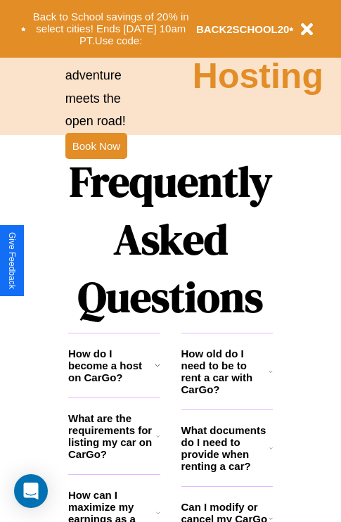
scroll to position [1703, 0]
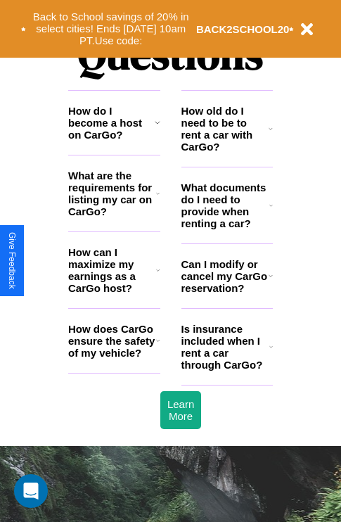
click at [271, 352] on icon at bounding box center [271, 346] width 4 height 11
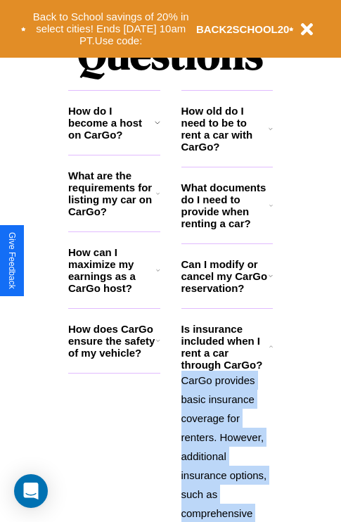
click at [271, 347] on polyline at bounding box center [270, 345] width 3 height 1
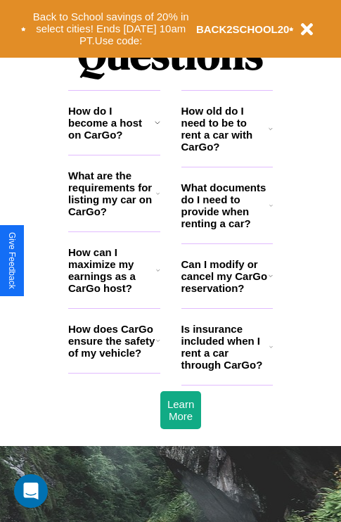
click at [271, 134] on icon at bounding box center [271, 128] width 4 height 11
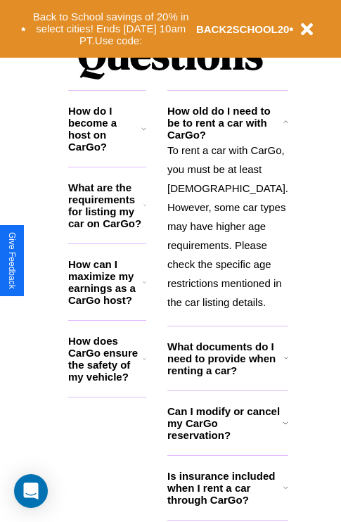
click at [146, 288] on icon at bounding box center [145, 281] width 4 height 11
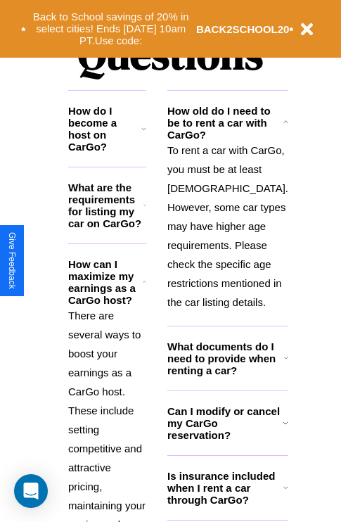
click at [146, 134] on icon at bounding box center [143, 128] width 5 height 11
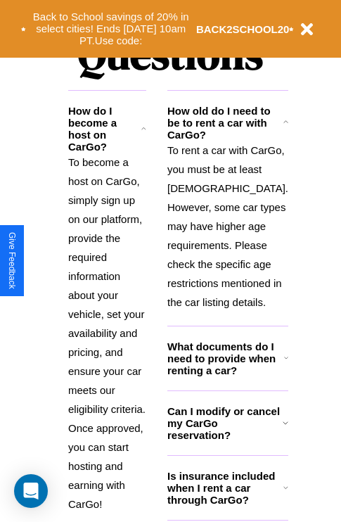
scroll to position [1760, 0]
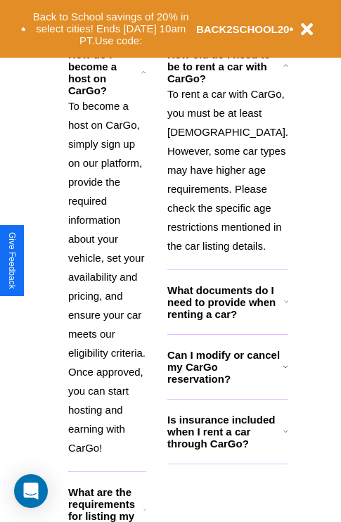
click at [226, 385] on h3 "Can I modify or cancel my CarGo reservation?" at bounding box center [224, 367] width 115 height 36
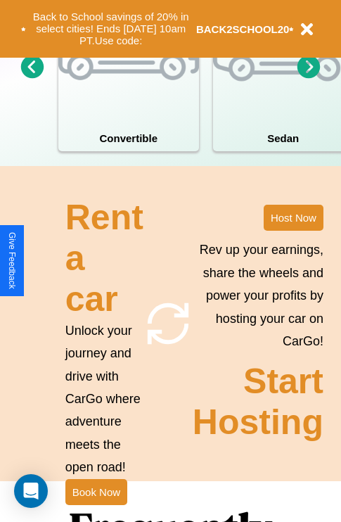
scroll to position [1095, 0]
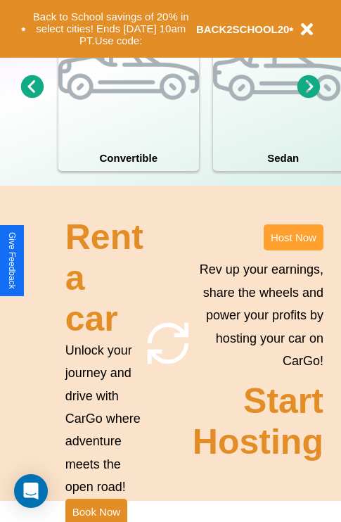
click at [293, 250] on button "Host Now" at bounding box center [294, 237] width 60 height 26
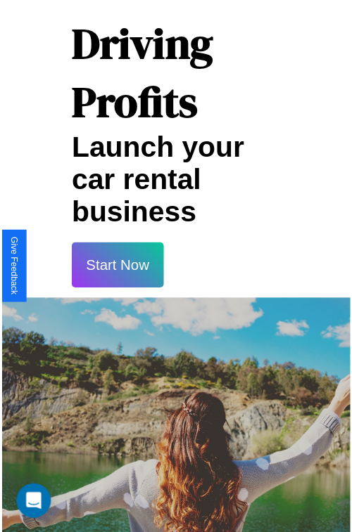
scroll to position [25, 0]
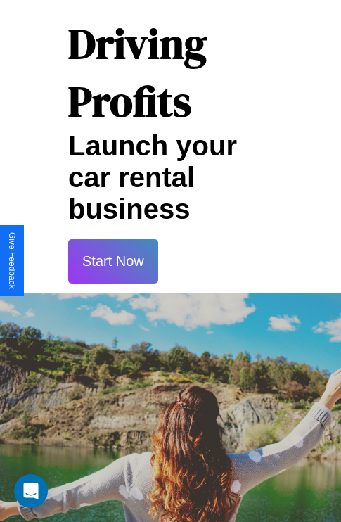
click at [112, 261] on button "Start Now" at bounding box center [113, 261] width 90 height 44
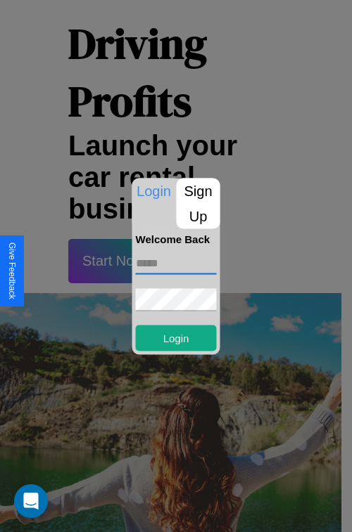
click at [176, 263] on input "text" at bounding box center [176, 263] width 81 height 22
type input "**********"
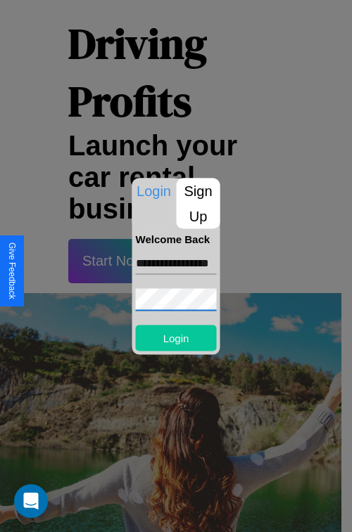
click at [176, 337] on button "Login" at bounding box center [176, 338] width 81 height 26
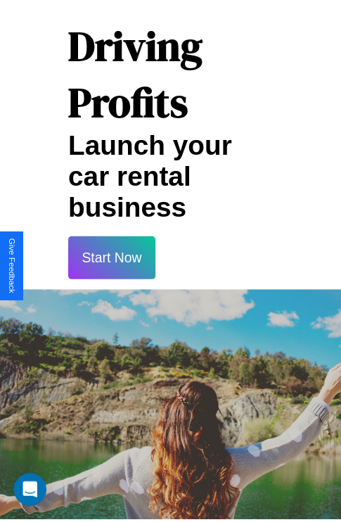
scroll to position [26, 0]
